Goal: Task Accomplishment & Management: Manage account settings

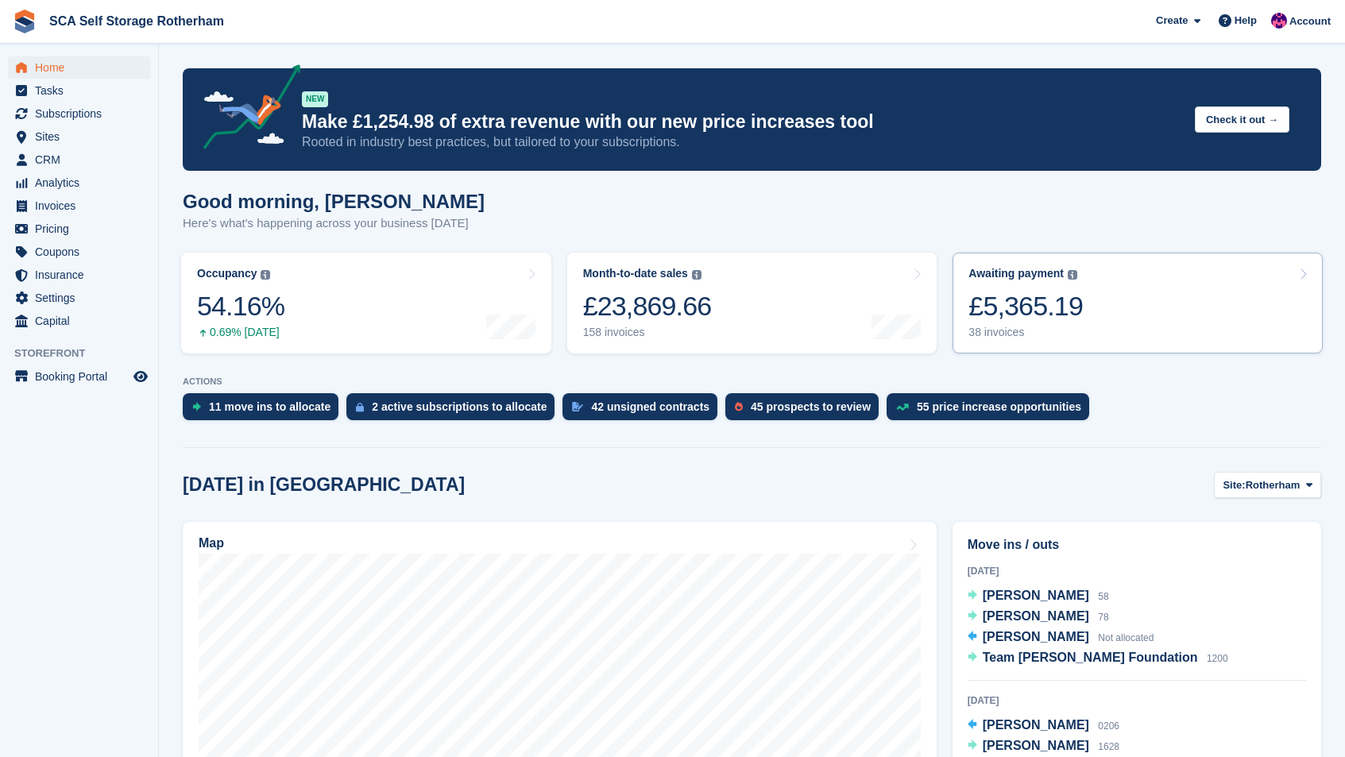
click at [1195, 297] on link "Awaiting payment The total outstanding balance on all open invoices. £5,365.19 …" at bounding box center [1137, 303] width 370 height 101
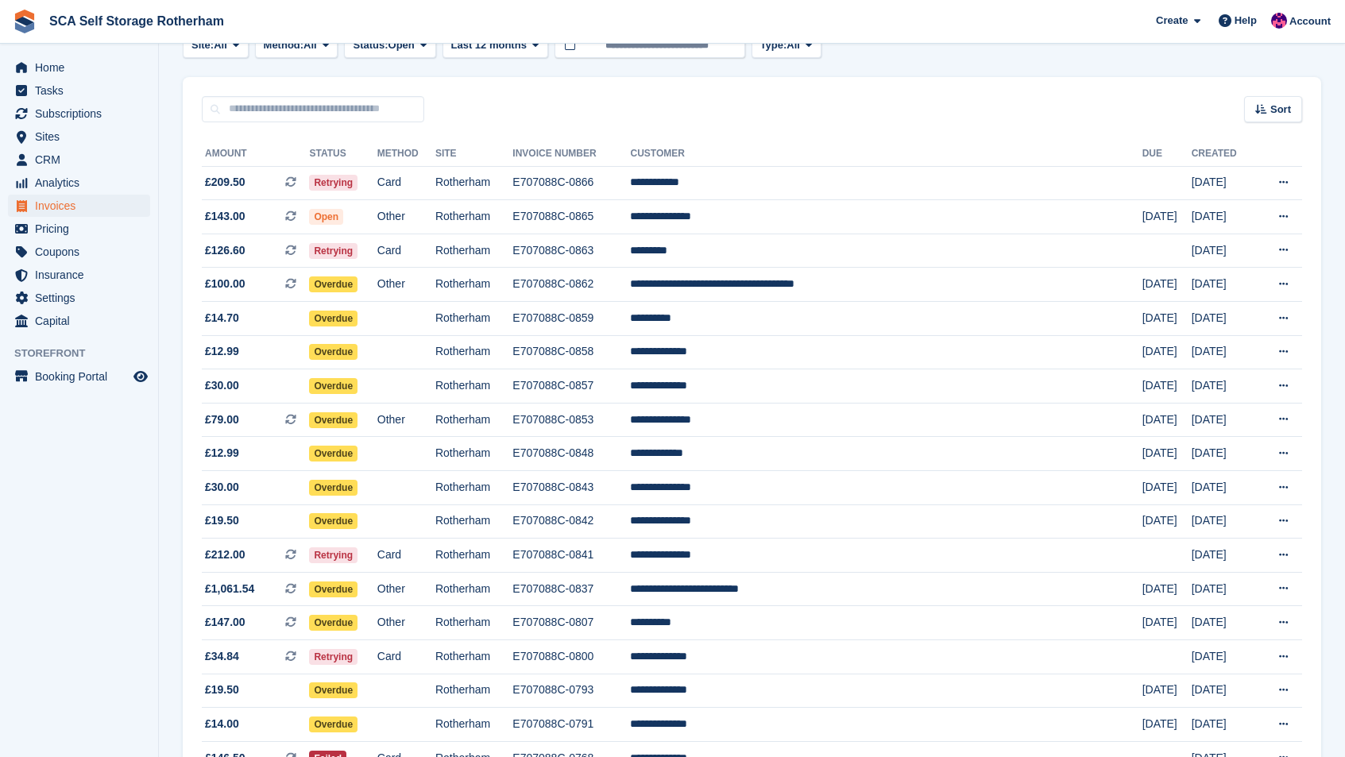
scroll to position [95, 0]
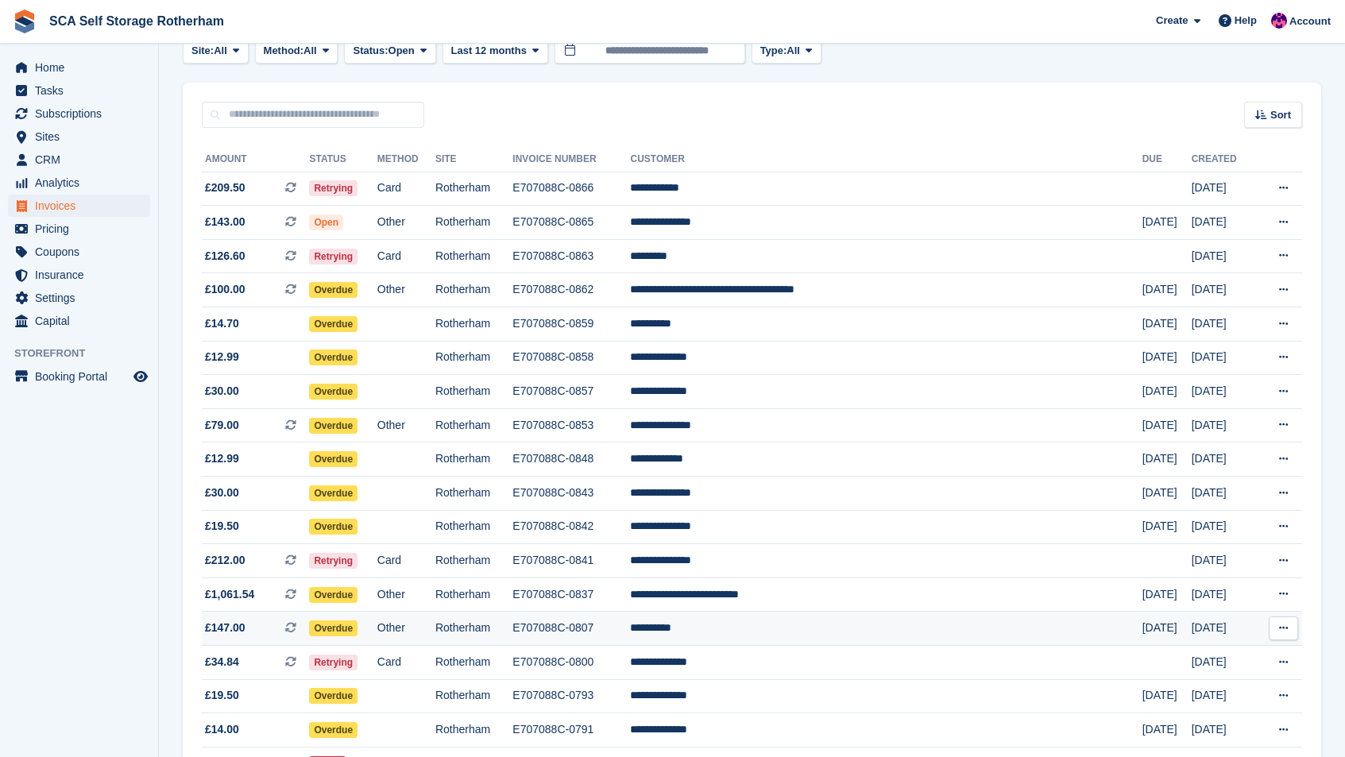
click at [1142, 634] on td "15 Aug" at bounding box center [1166, 629] width 49 height 34
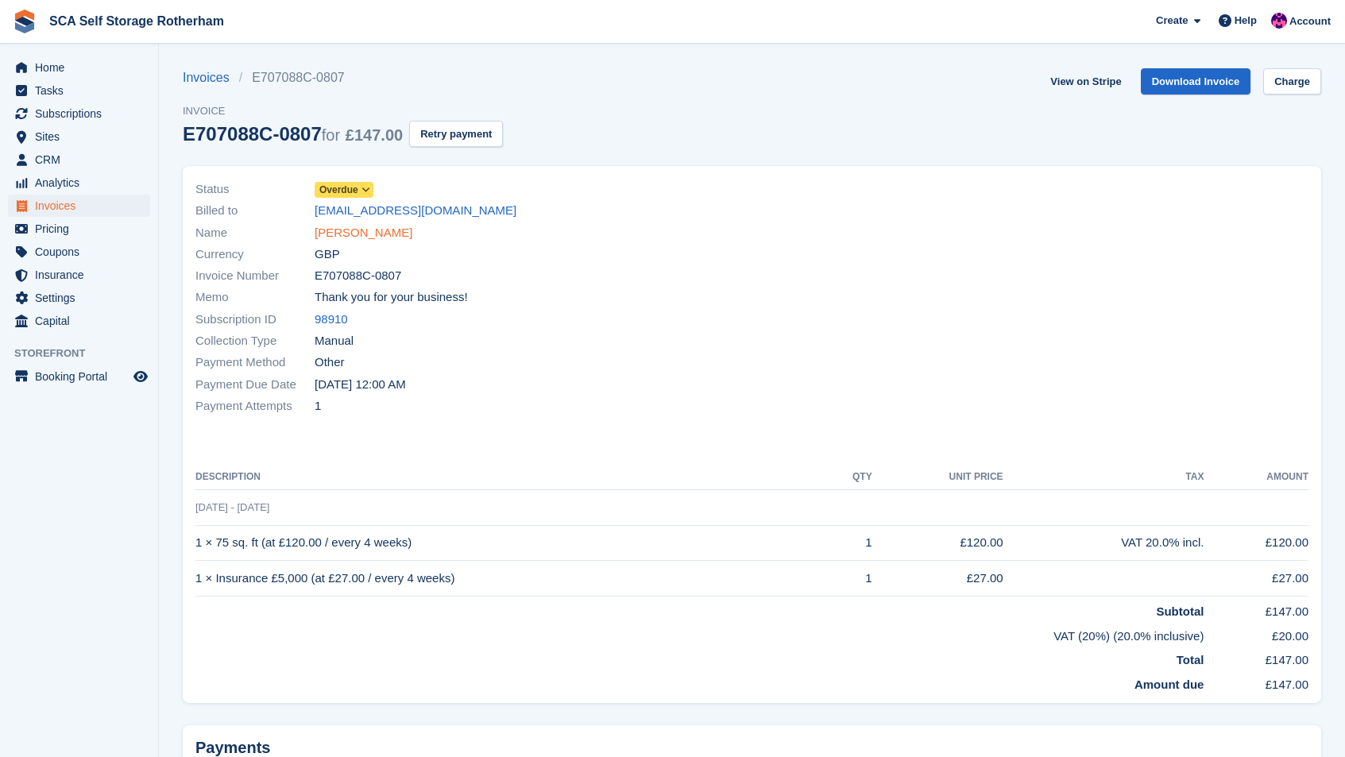
click at [370, 234] on link "Ryan Askew" at bounding box center [364, 233] width 98 height 18
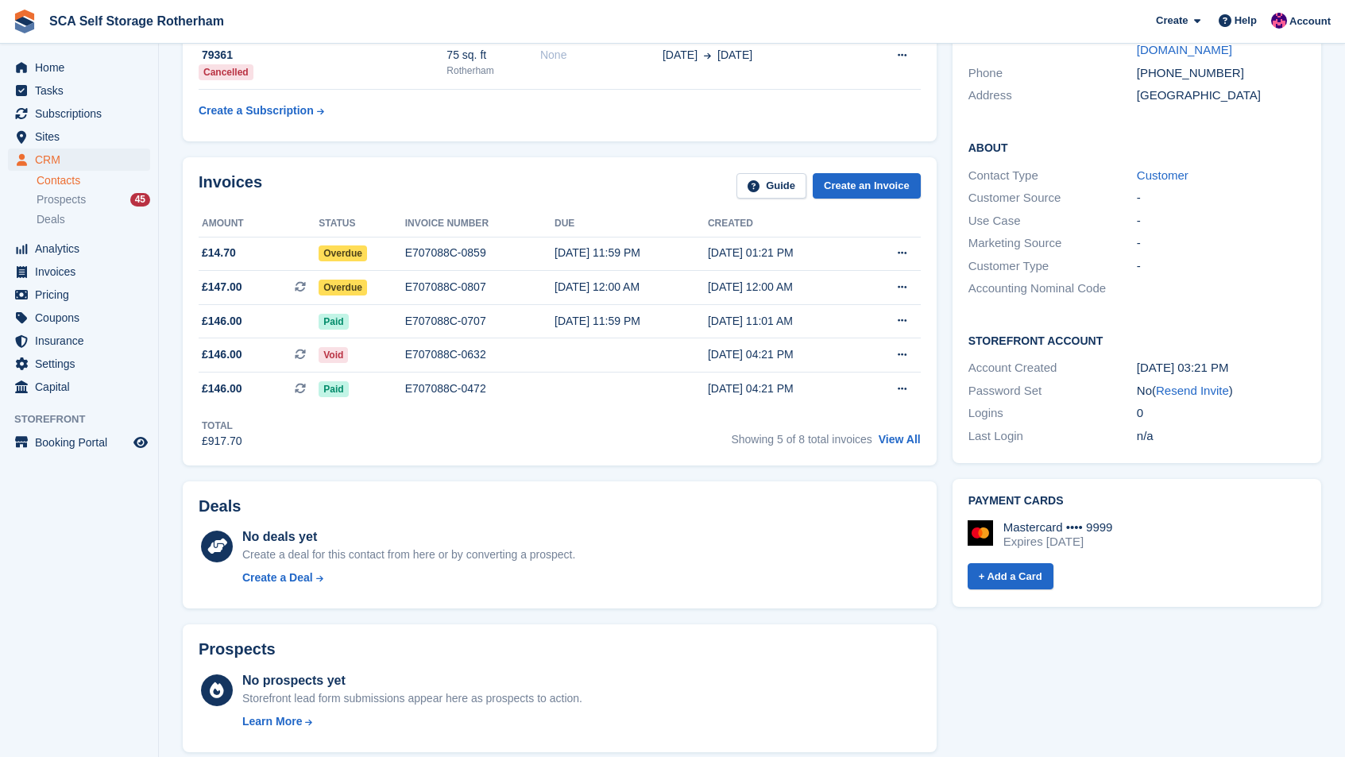
scroll to position [300, 0]
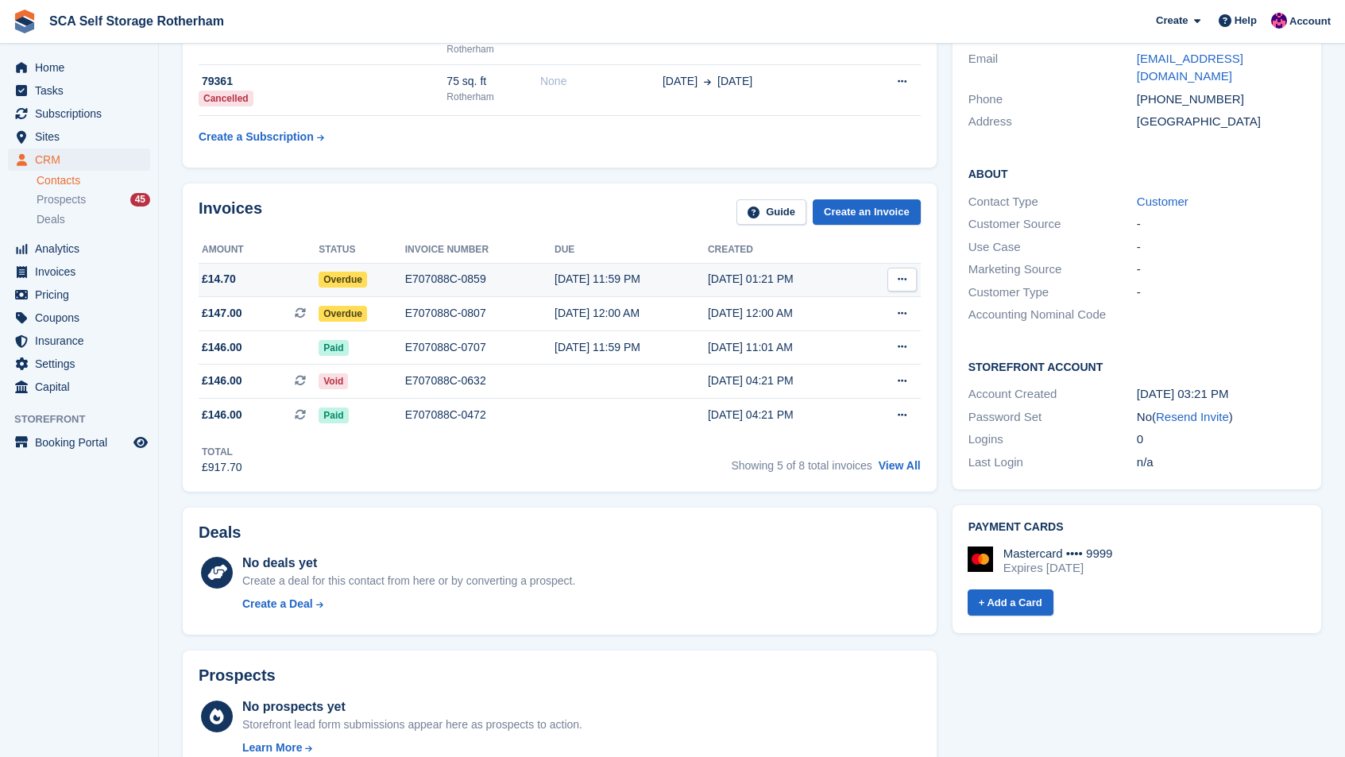
click at [718, 278] on div "21 Aug, 01:21 PM" at bounding box center [784, 279] width 153 height 17
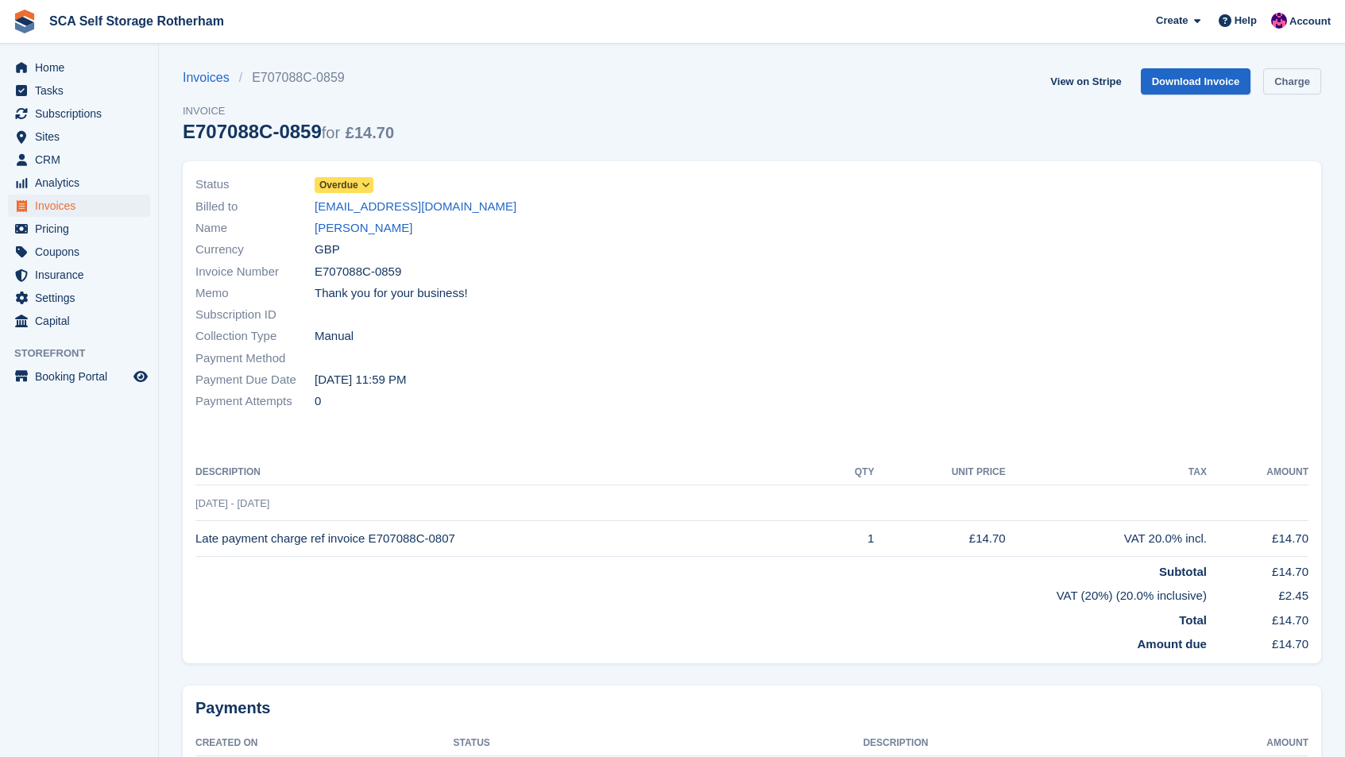
click at [1298, 84] on link "Charge" at bounding box center [1292, 81] width 58 height 26
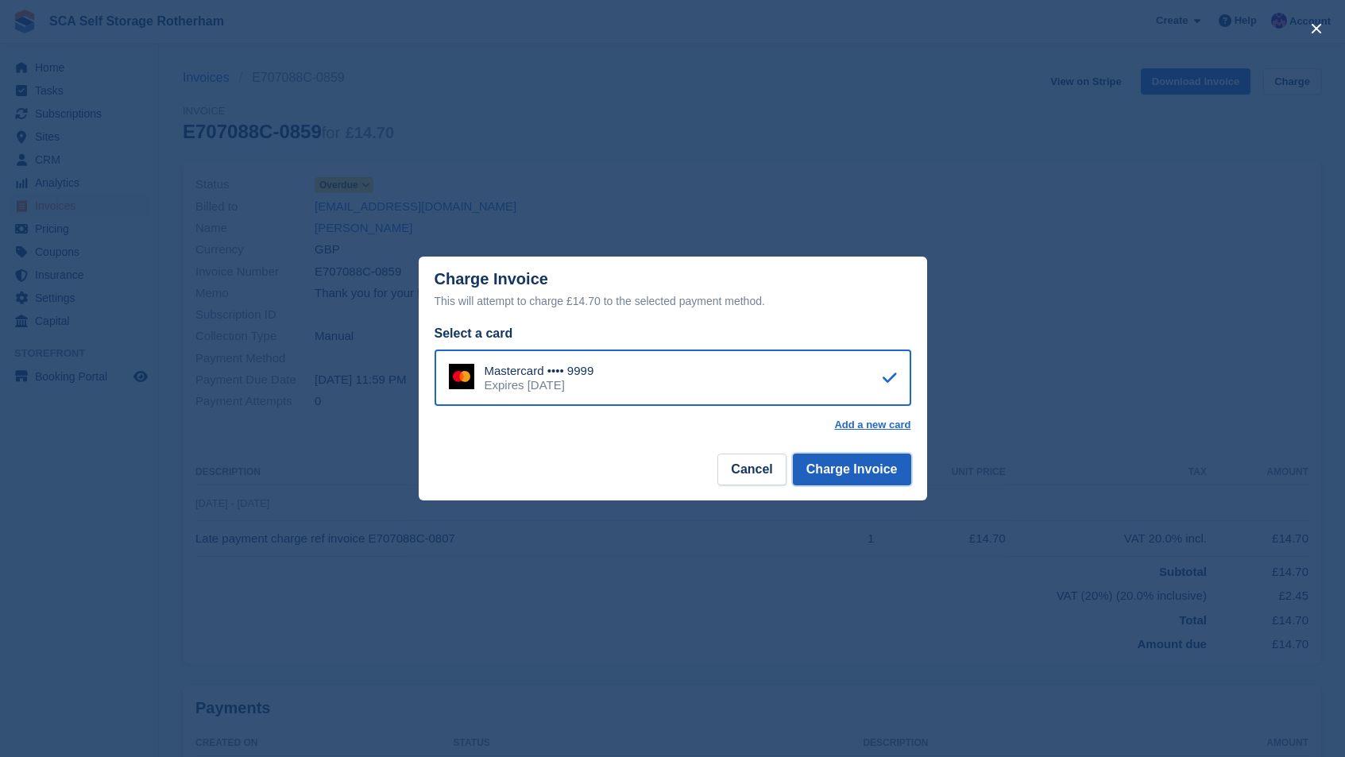
click at [854, 473] on button "Charge Invoice" at bounding box center [852, 470] width 118 height 32
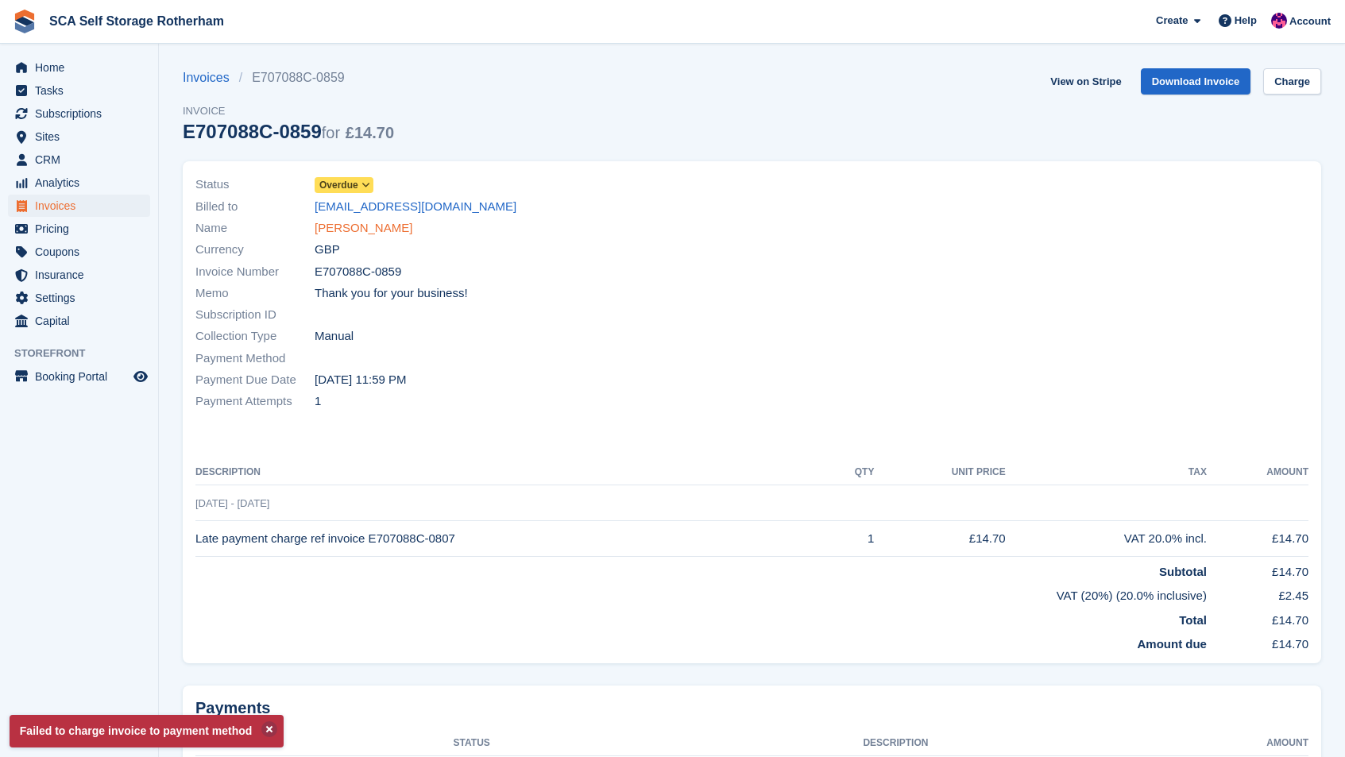
click at [356, 221] on link "Ryan Askew" at bounding box center [364, 228] width 98 height 18
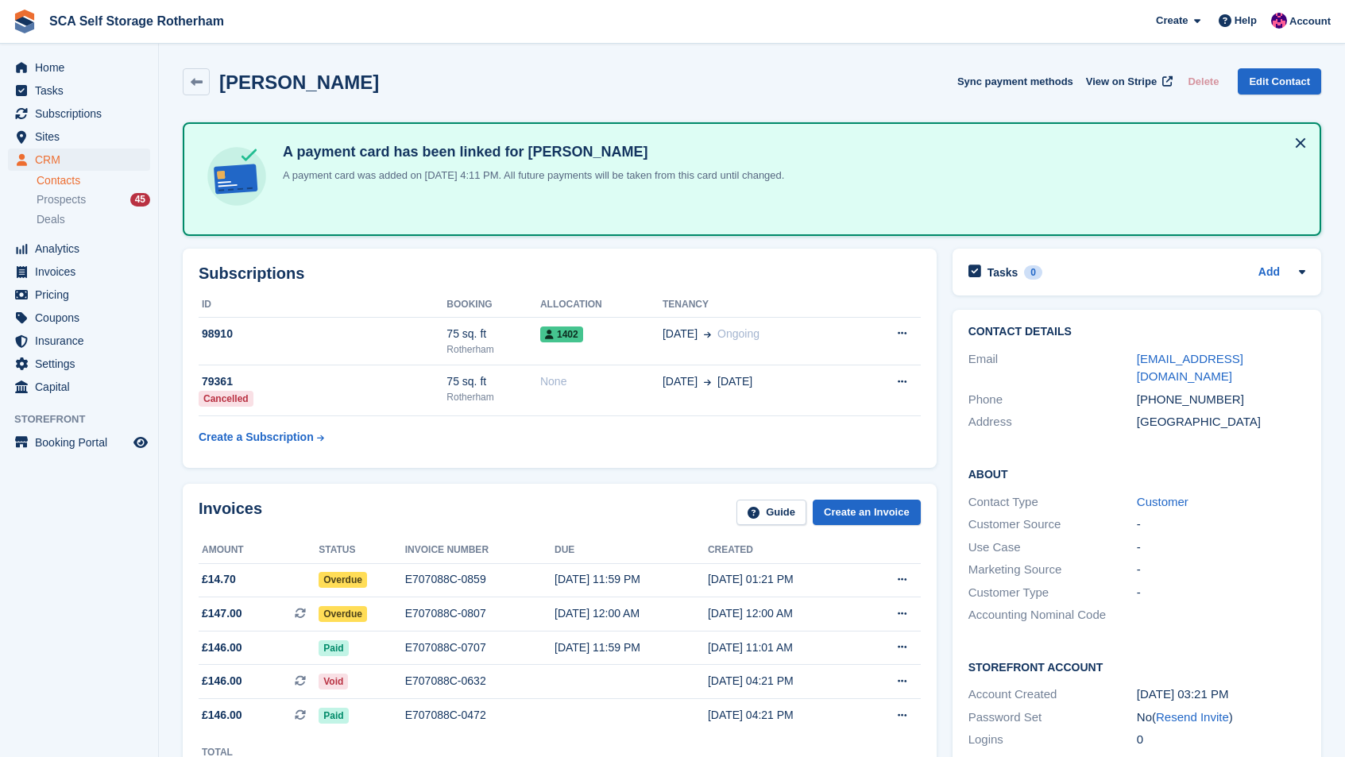
scroll to position [300, 0]
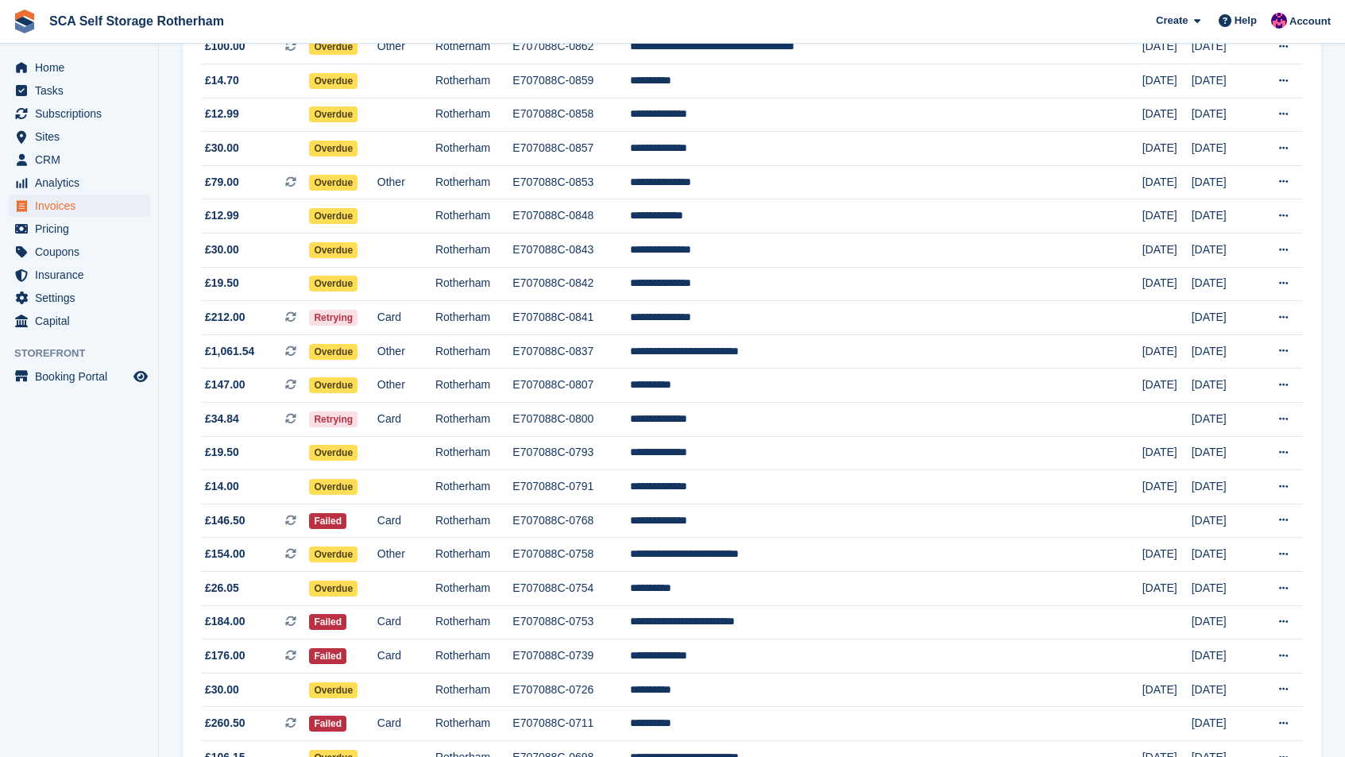
scroll to position [874, 0]
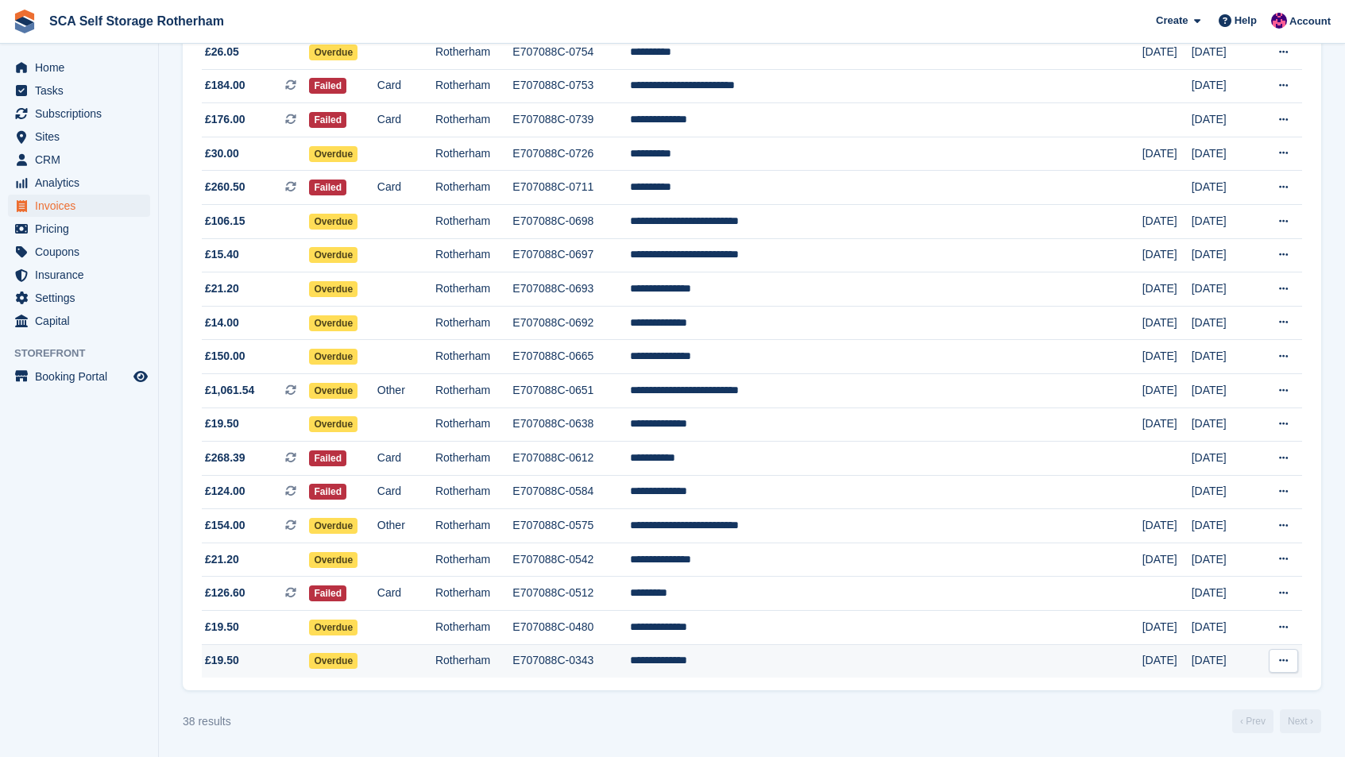
click at [864, 662] on td "**********" at bounding box center [886, 660] width 512 height 33
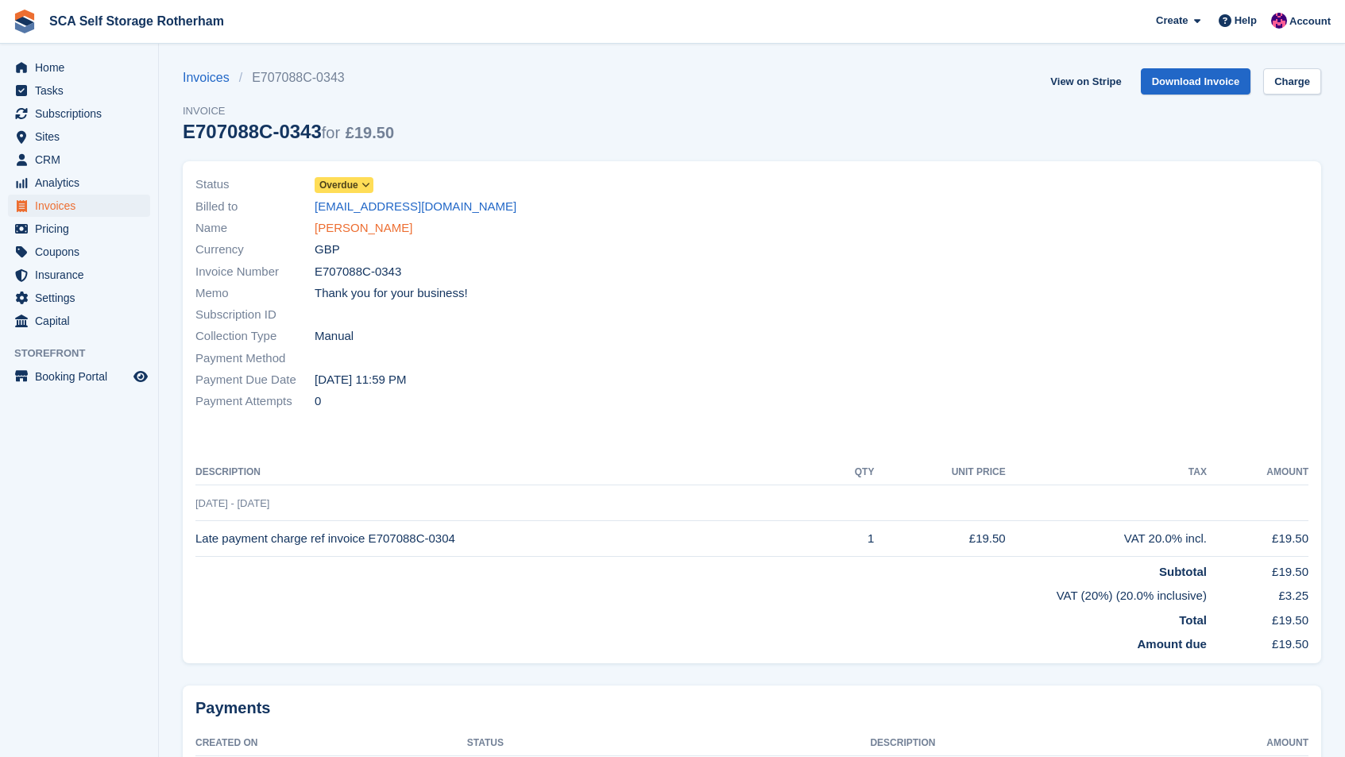
click at [370, 227] on link "Jordan Shelton" at bounding box center [364, 228] width 98 height 18
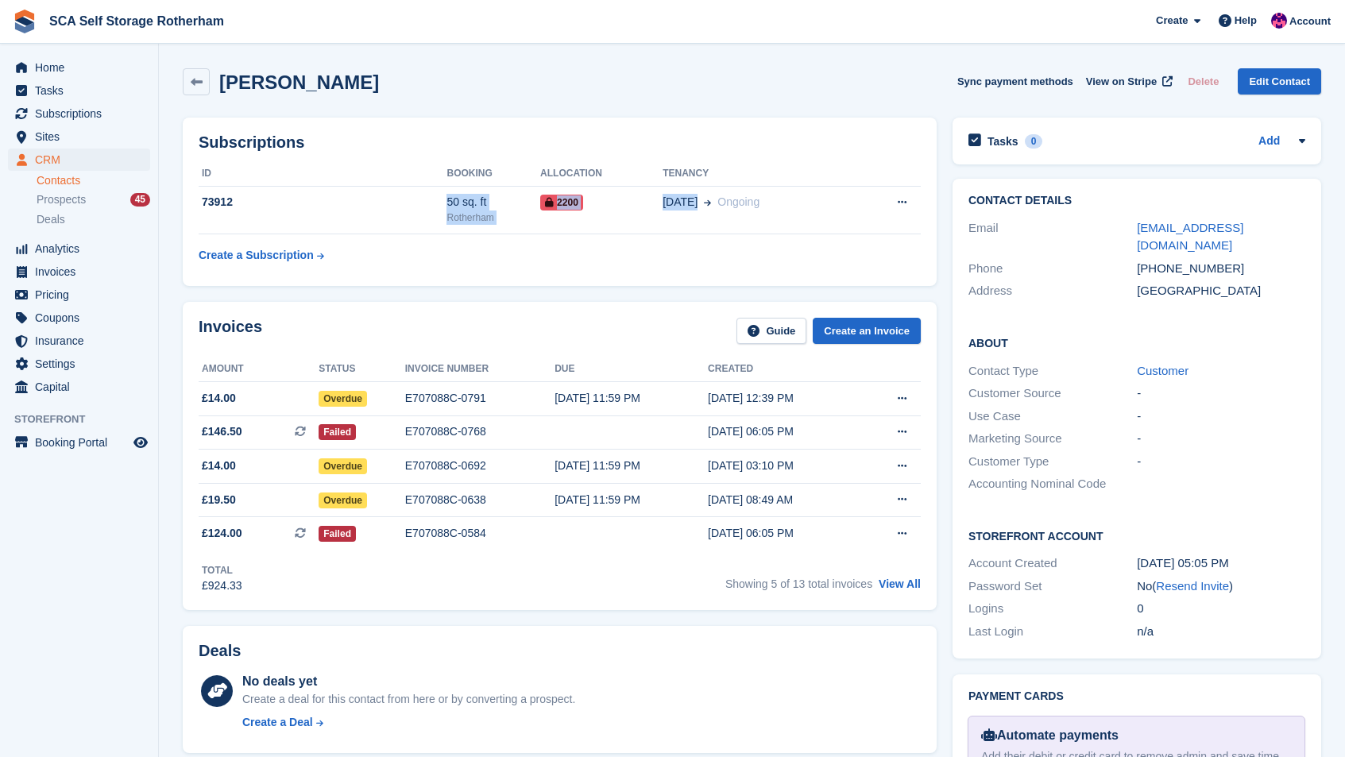
click at [1325, 260] on div "Contact Details Email jordanshelton291001@gmail.com Phone +447309120485 Address…" at bounding box center [1136, 419] width 384 height 496
click at [906, 591] on div "Showing 5 of 13 total invoices View All" at bounding box center [822, 582] width 195 height 25
click at [910, 575] on div "Showing 5 of 13 total invoices View All" at bounding box center [822, 582] width 195 height 25
click at [905, 587] on link "View All" at bounding box center [900, 583] width 42 height 13
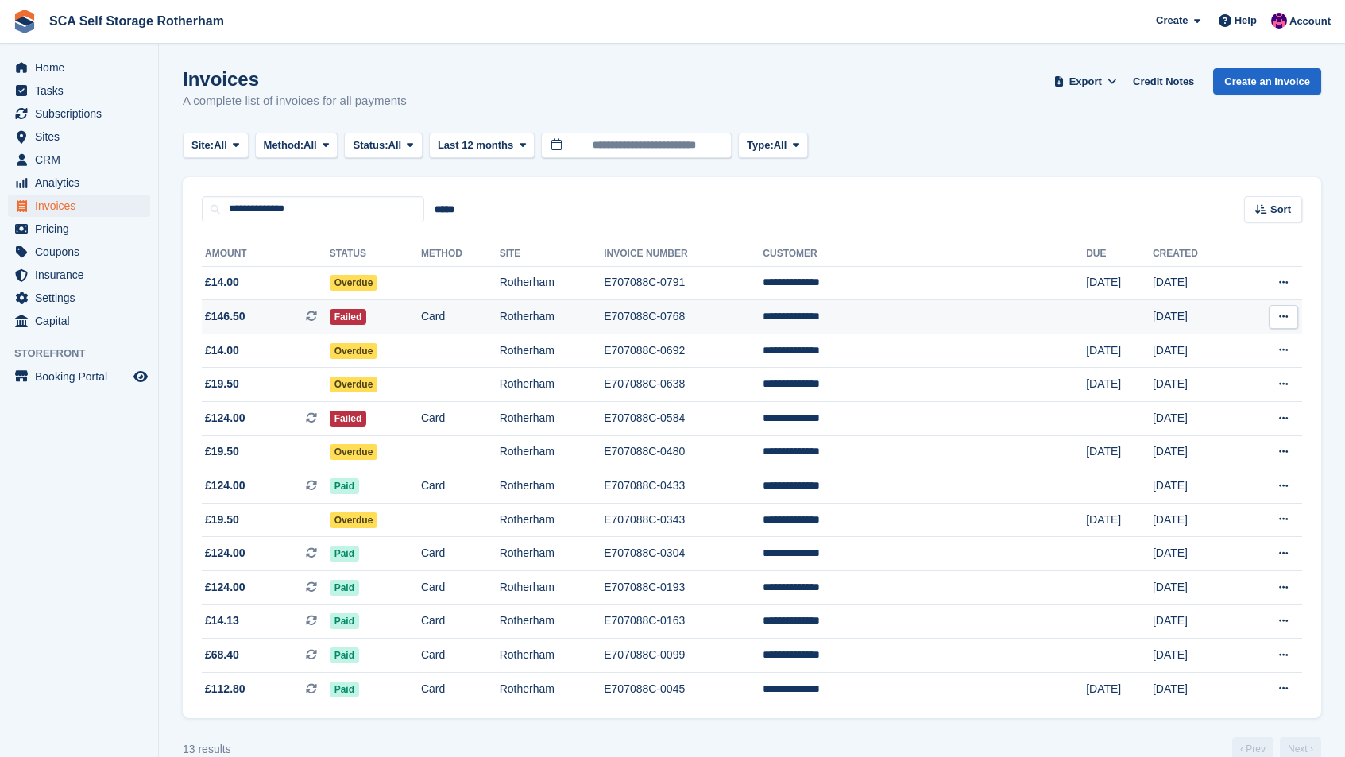
click at [421, 314] on td "Failed" at bounding box center [375, 317] width 91 height 34
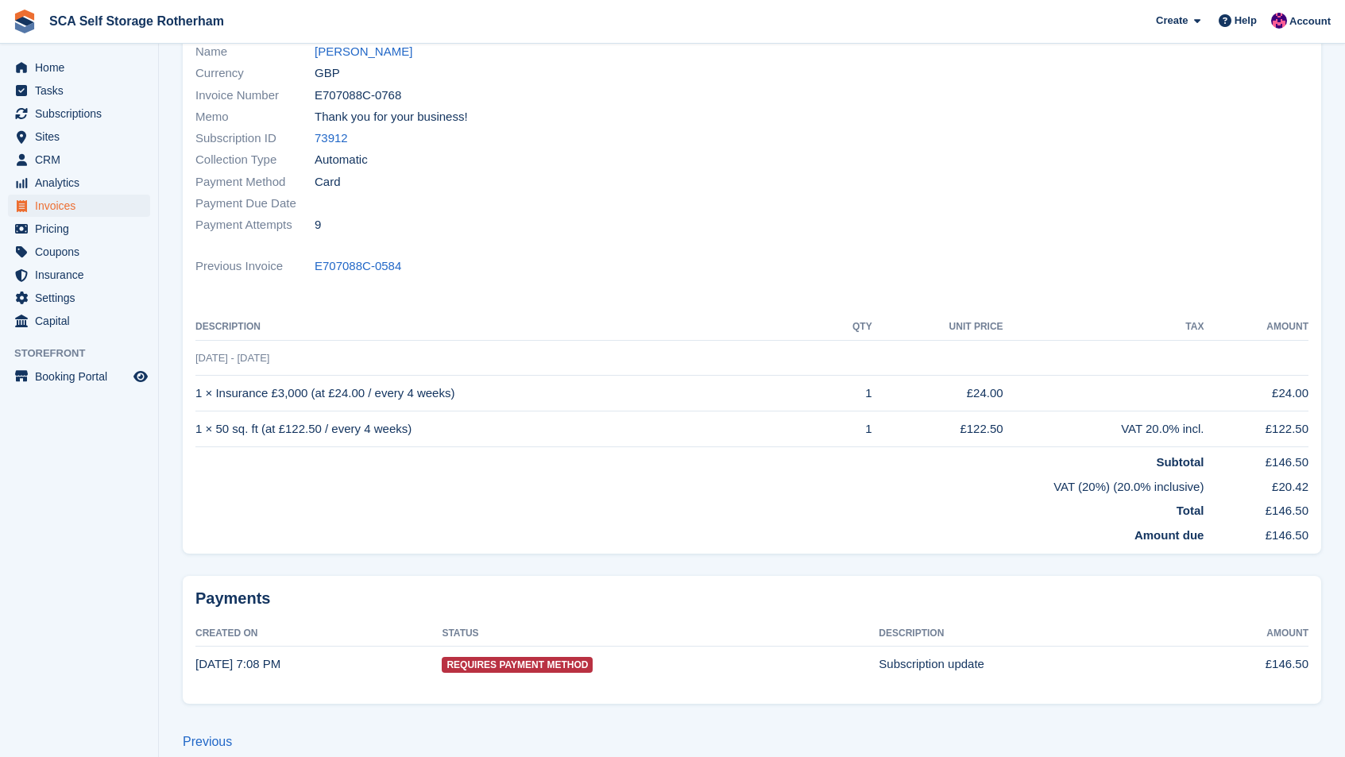
scroll to position [172, 0]
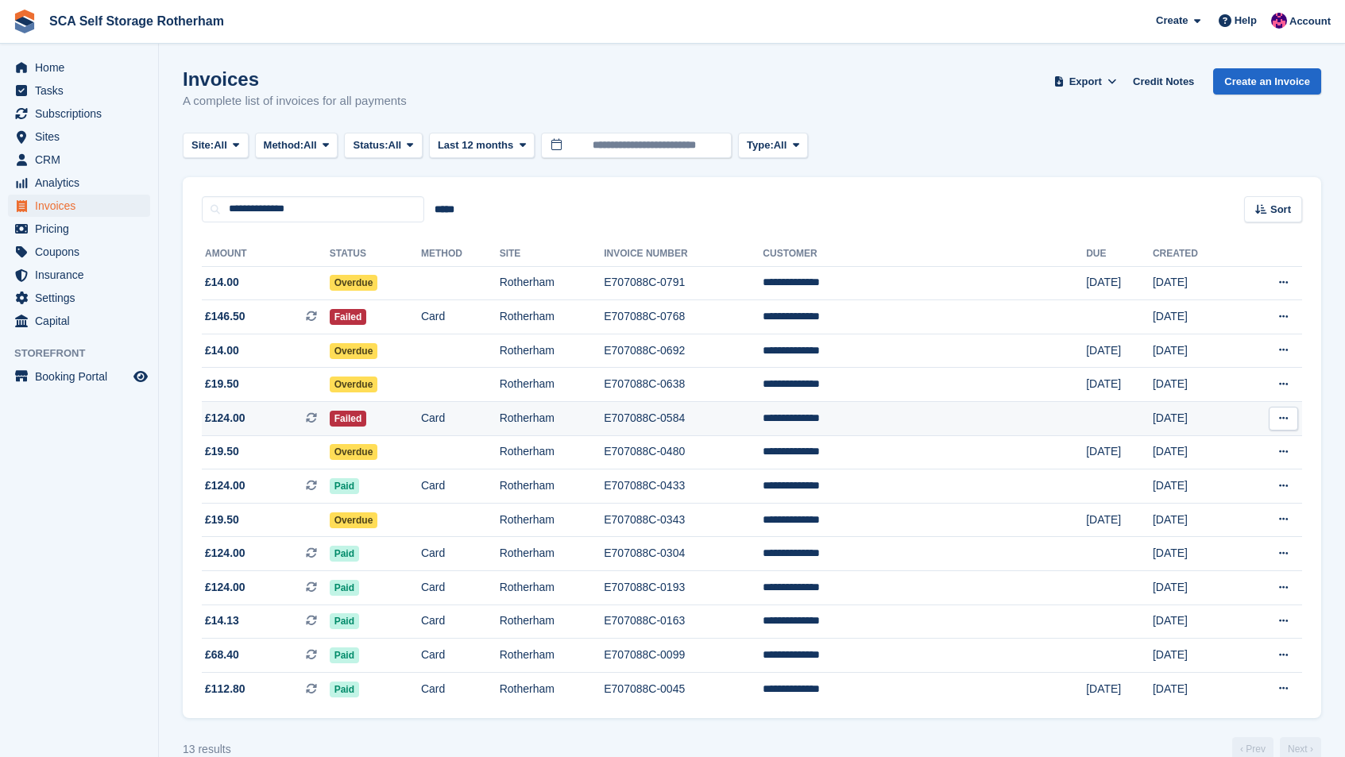
click at [408, 425] on td "Failed" at bounding box center [375, 419] width 91 height 34
